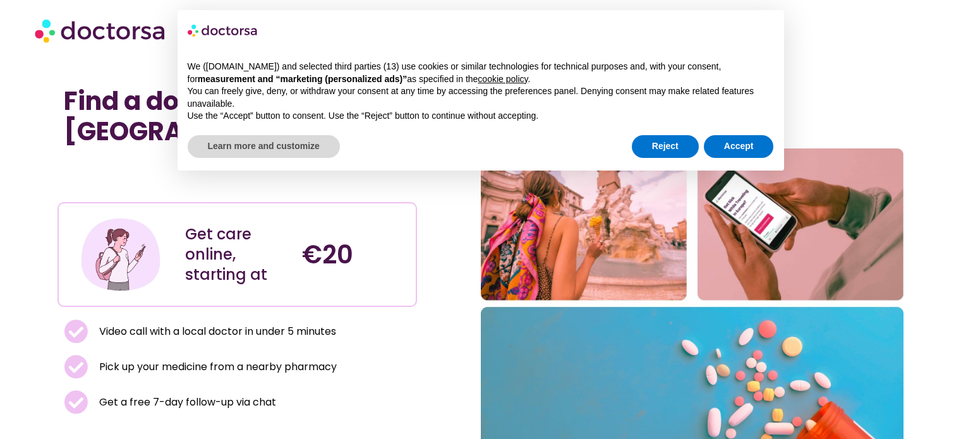
scroll to position [115, 0]
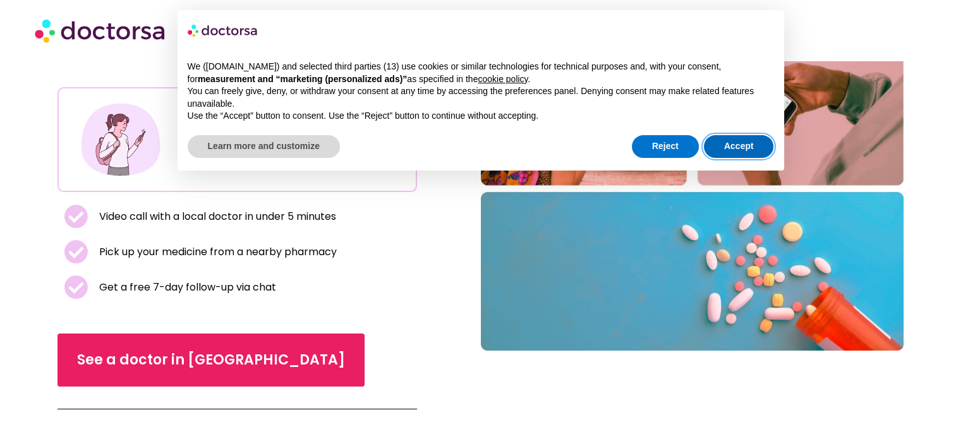
click at [729, 145] on button "Accept" at bounding box center [739, 146] width 70 height 23
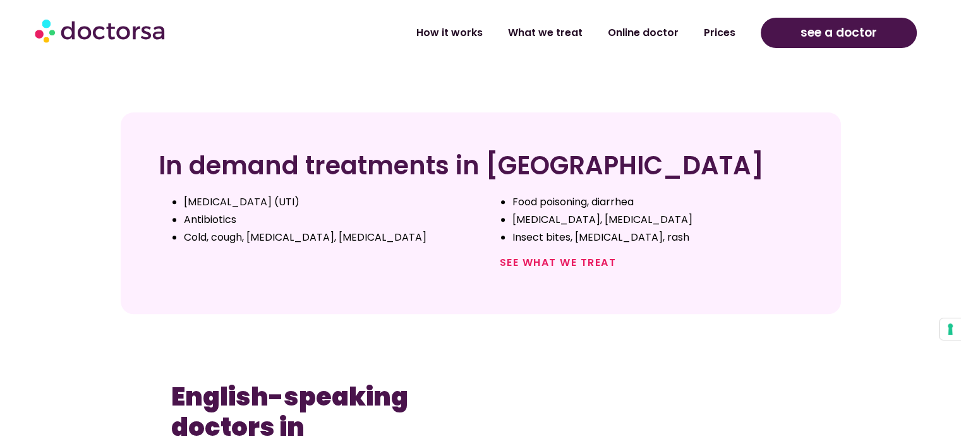
scroll to position [474, 0]
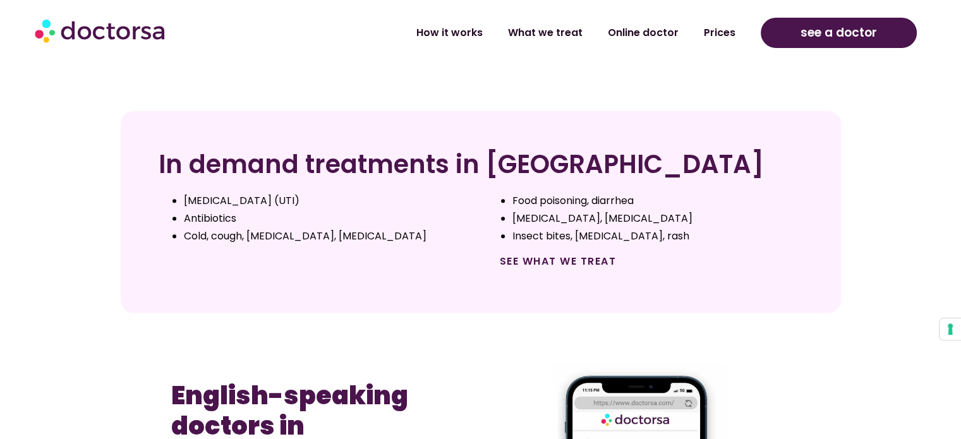
click at [539, 265] on link "See what we treat" at bounding box center [558, 261] width 117 height 15
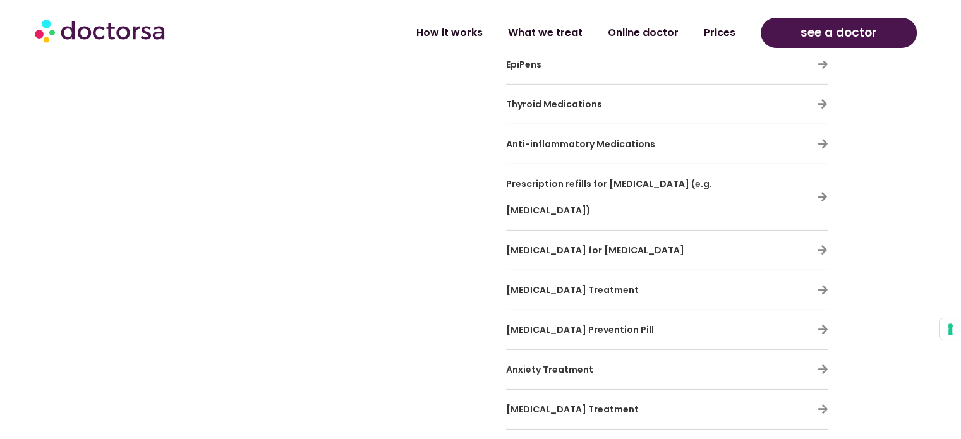
scroll to position [3935, 0]
click at [821, 405] on icon at bounding box center [823, 410] width 11 height 11
click at [820, 405] on icon at bounding box center [823, 410] width 11 height 11
click at [825, 405] on icon at bounding box center [823, 410] width 11 height 11
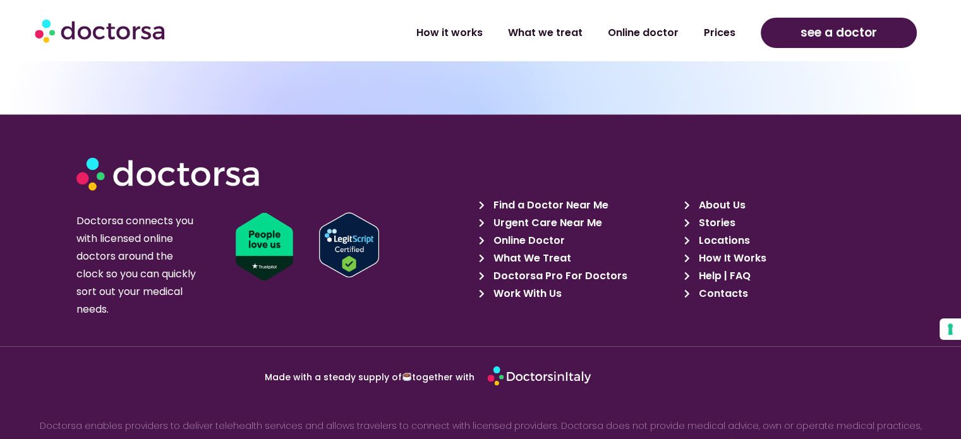
scroll to position [6536, 0]
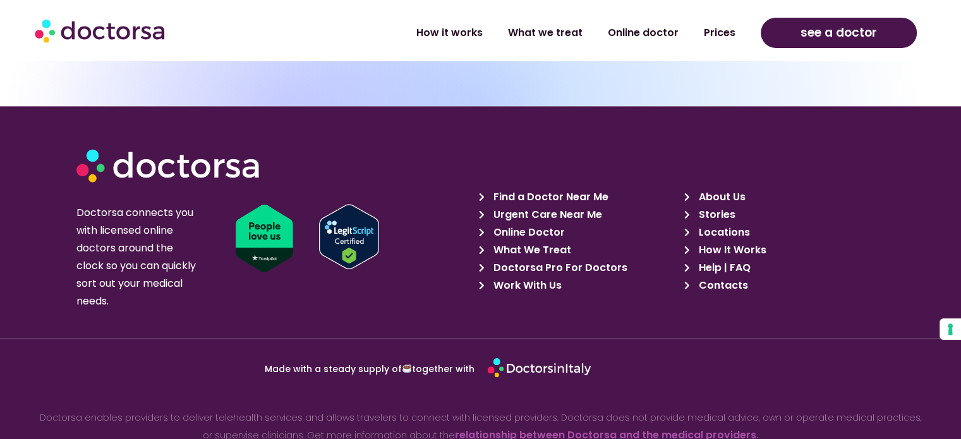
click at [555, 241] on span "What We Treat" at bounding box center [530, 250] width 81 height 18
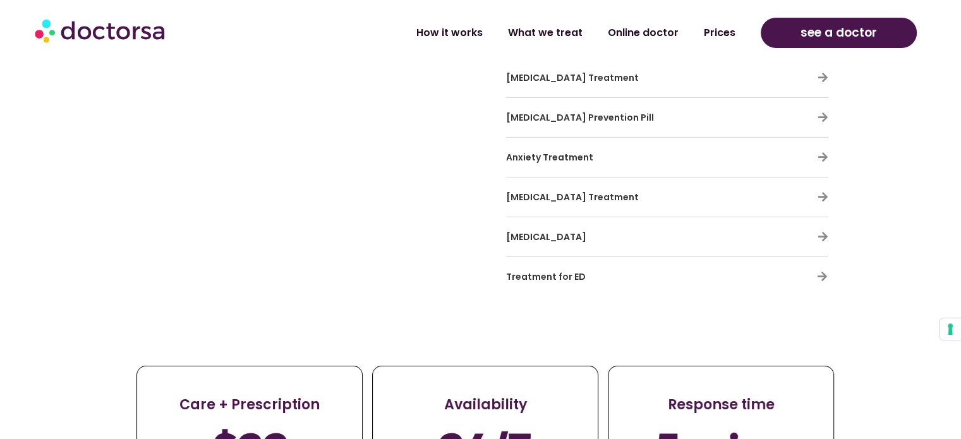
scroll to position [4150, 0]
click at [571, 190] on span "Depression Treatment" at bounding box center [572, 196] width 133 height 13
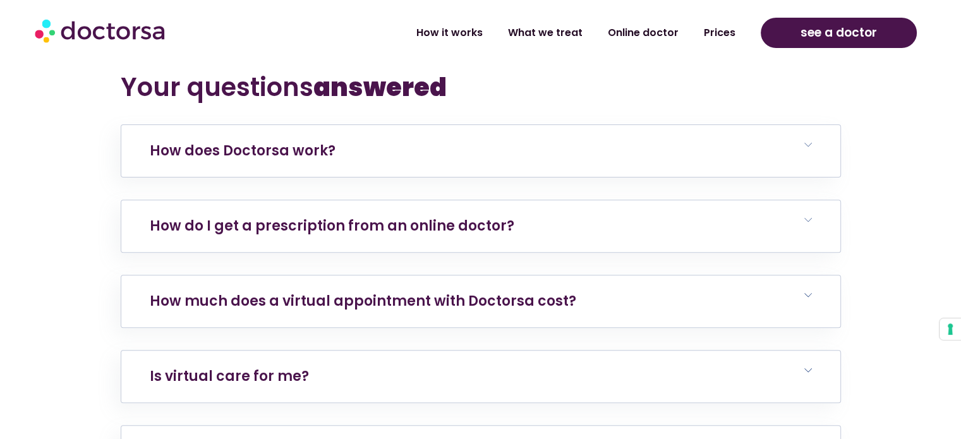
scroll to position [5218, 0]
